Goal: Find specific page/section: Find specific page/section

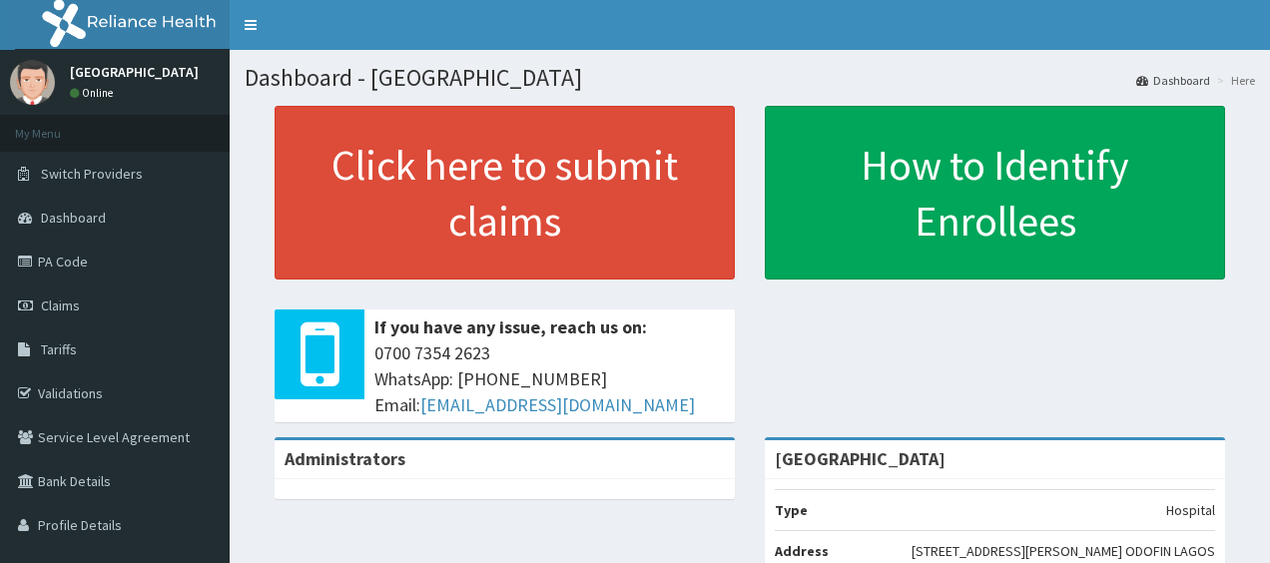
click at [74, 354] on span "Tariffs" at bounding box center [59, 349] width 36 height 18
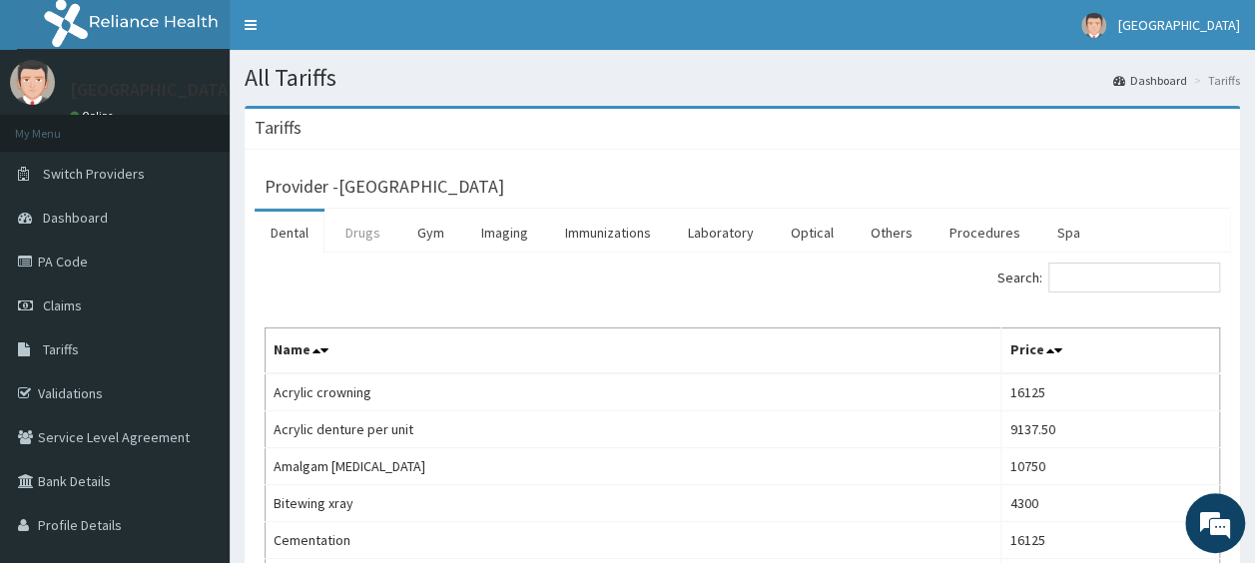
click at [365, 231] on link "Drugs" at bounding box center [362, 233] width 67 height 42
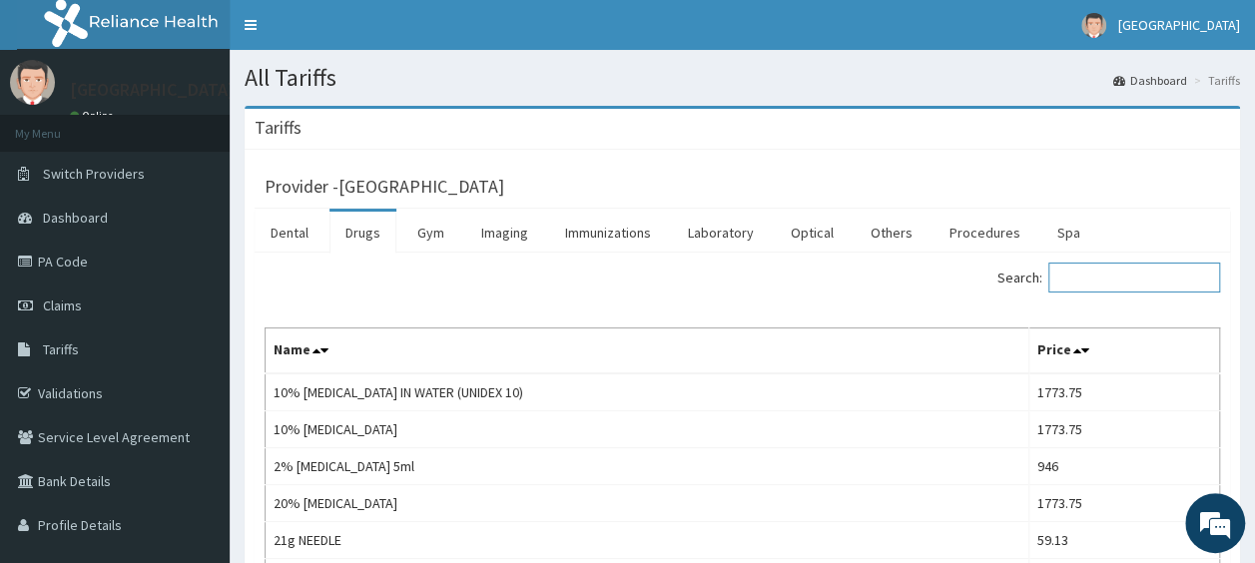
click at [1116, 266] on input "Search:" at bounding box center [1134, 278] width 172 height 30
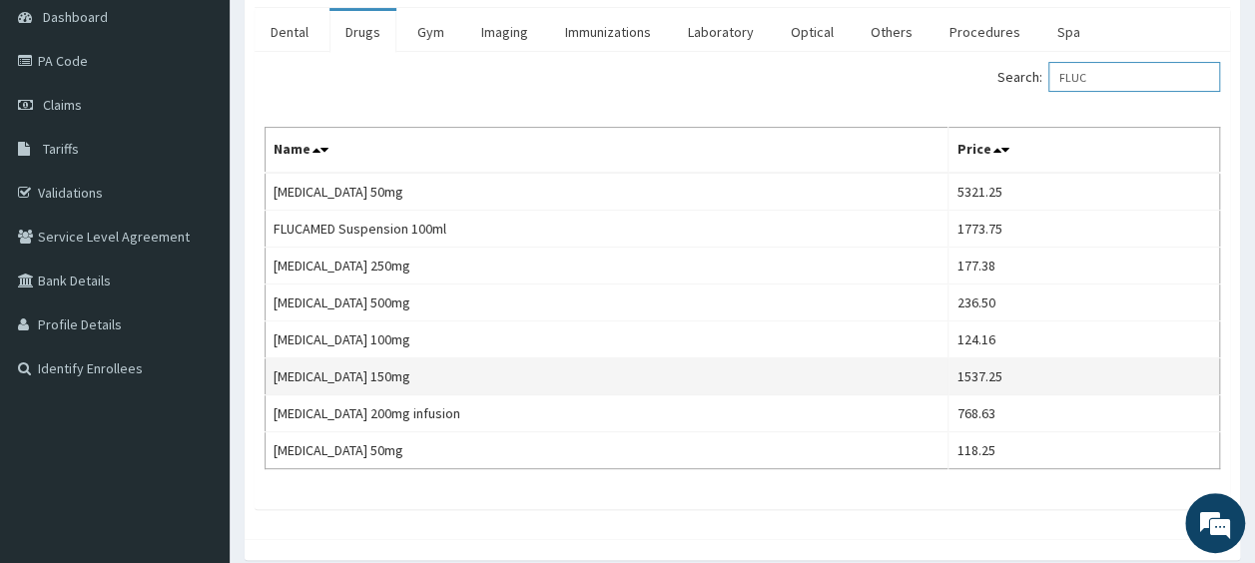
scroll to position [202, 0]
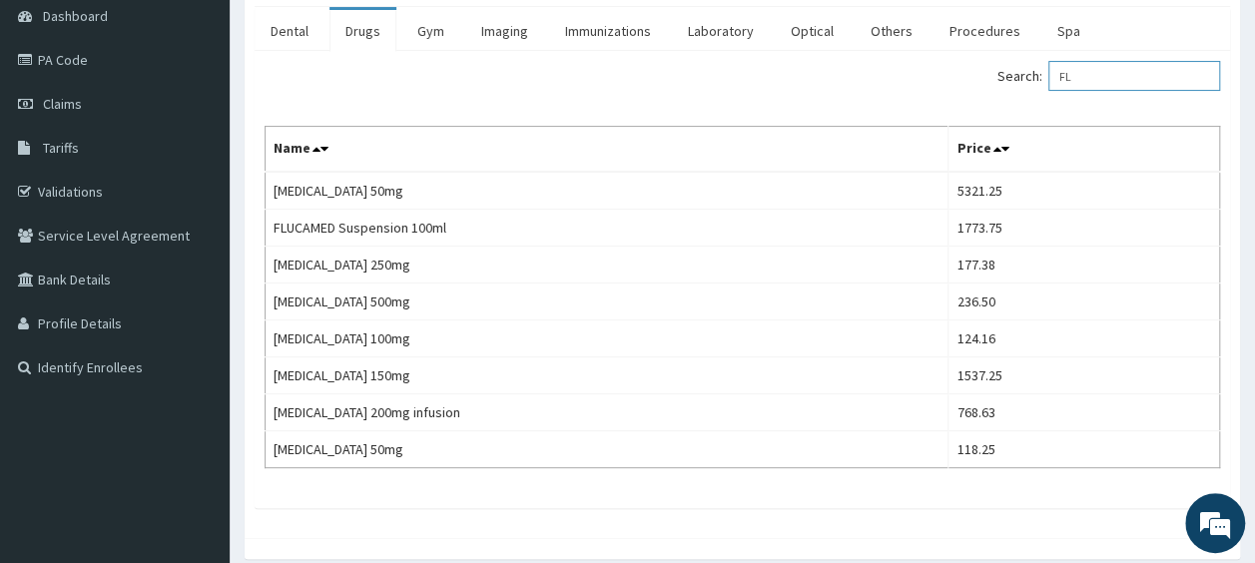
type input "F"
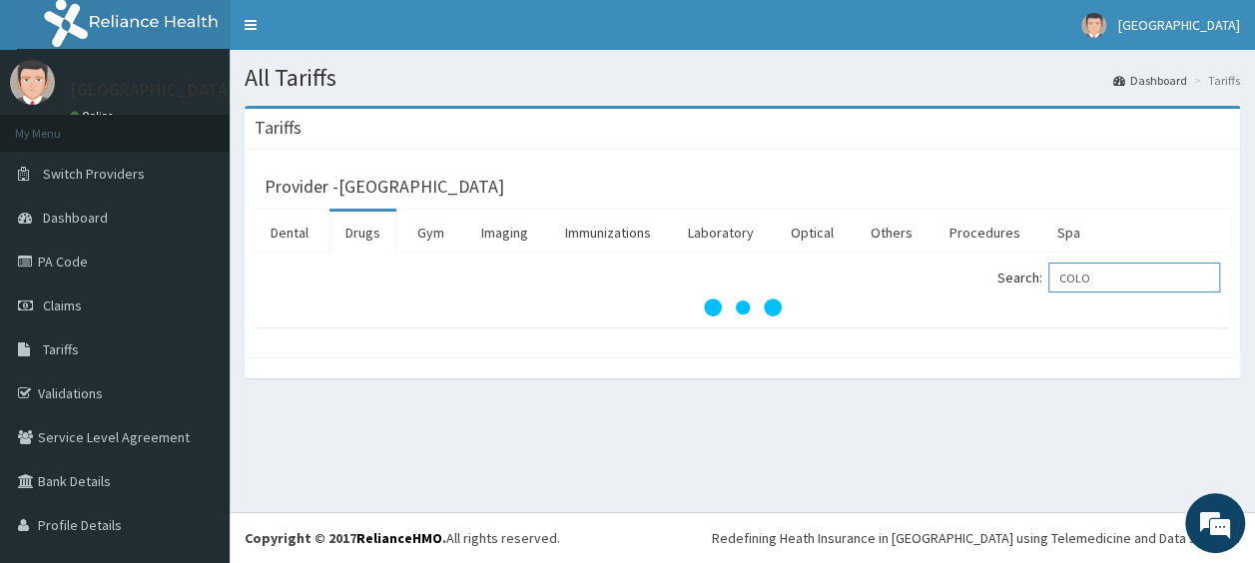
scroll to position [0, 0]
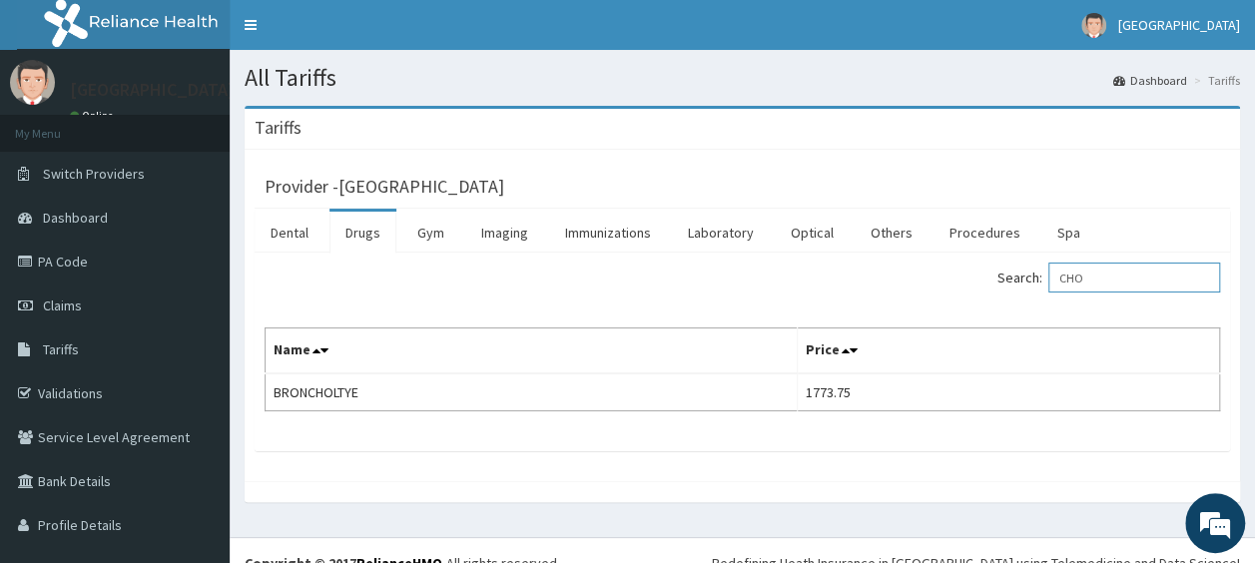
type input "CHO"
